Goal: Understand site structure: Understand site structure

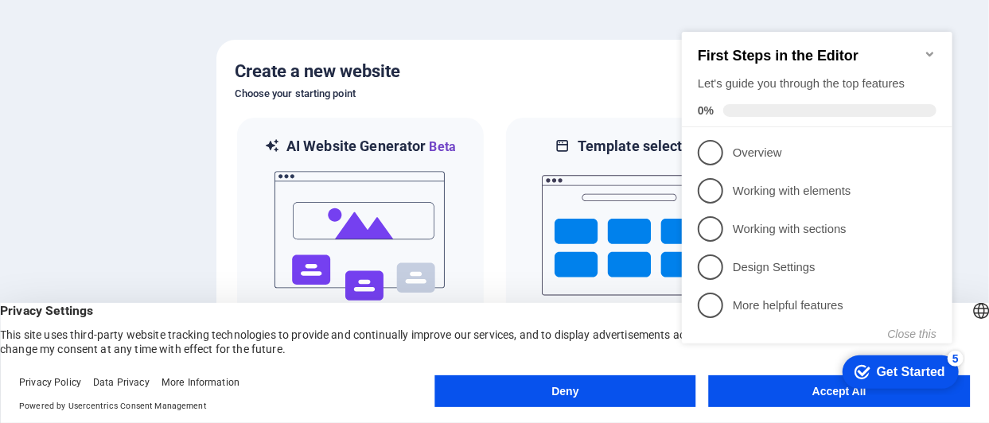
click at [926, 48] on icon "Minimize checklist" at bounding box center [929, 54] width 13 height 13
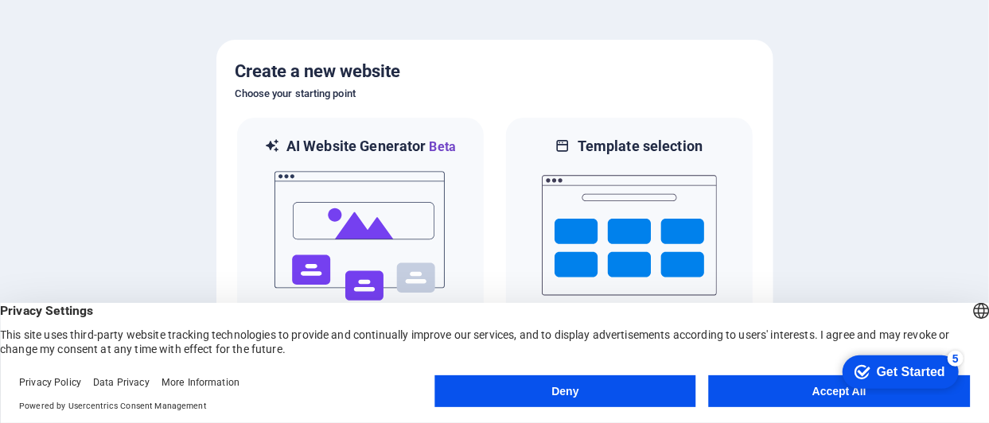
click at [773, 385] on button "Accept All" at bounding box center [839, 392] width 261 height 32
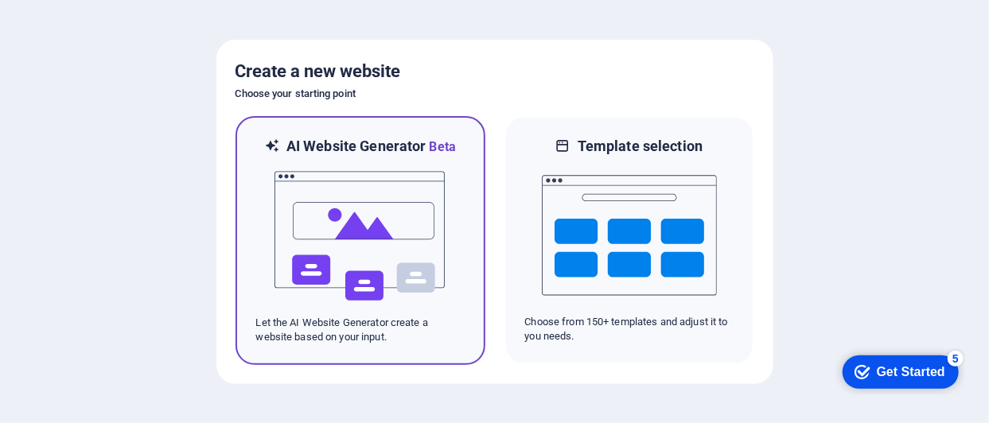
click at [343, 214] on img at bounding box center [360, 236] width 175 height 159
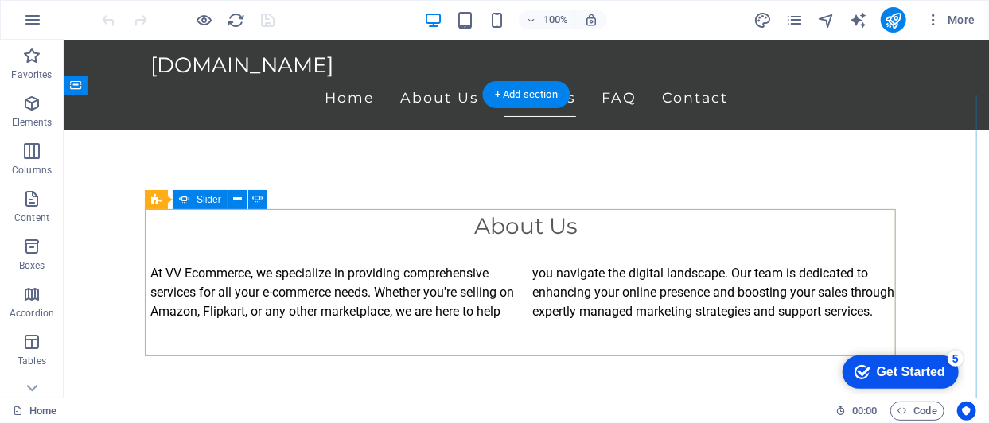
scroll to position [550, 0]
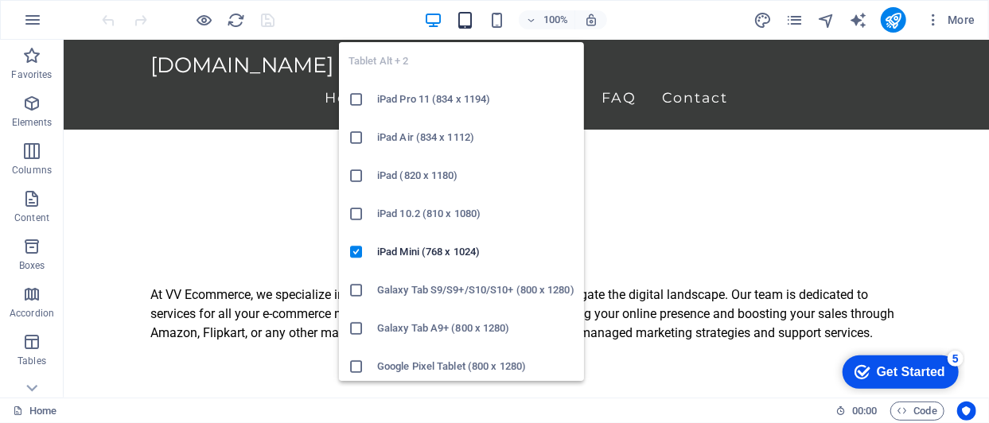
scroll to position [552, 0]
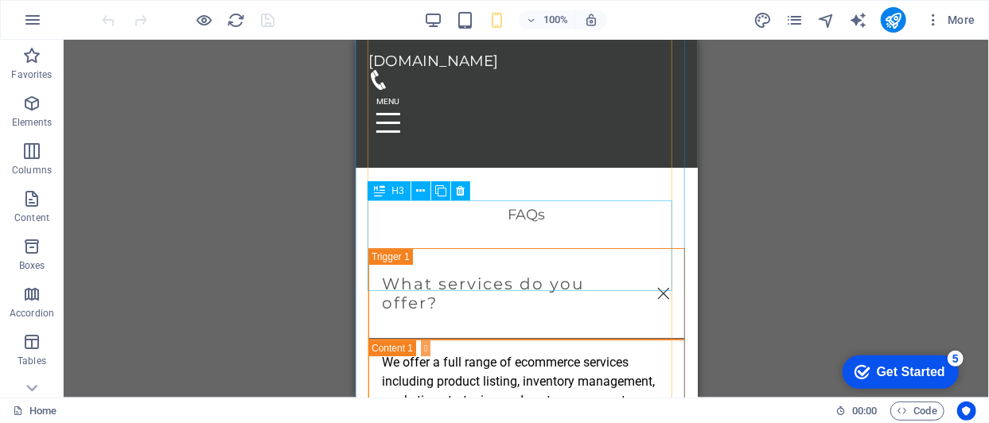
scroll to position [2796, 0]
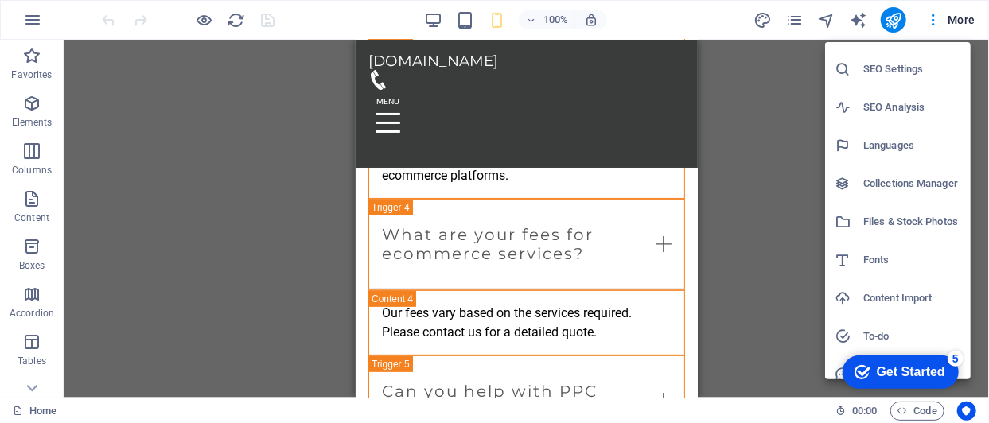
scroll to position [0, 0]
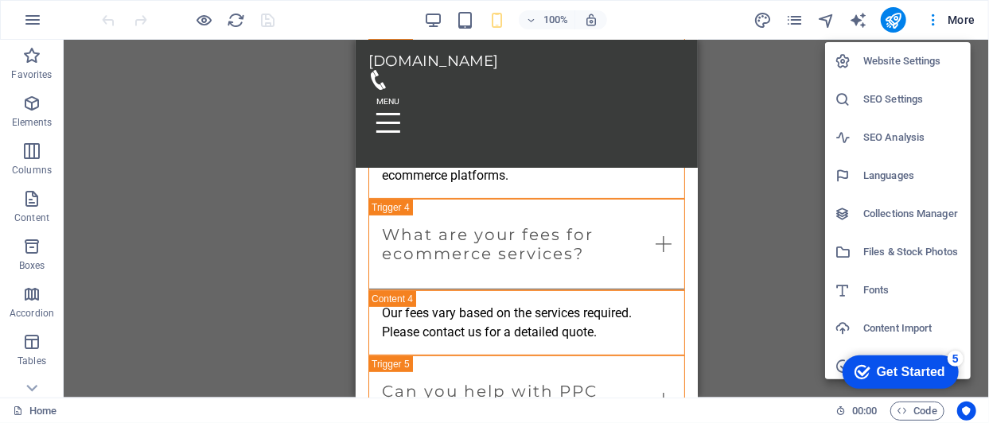
click at [29, 18] on div at bounding box center [494, 211] width 989 height 423
